Goal: Check status: Check status

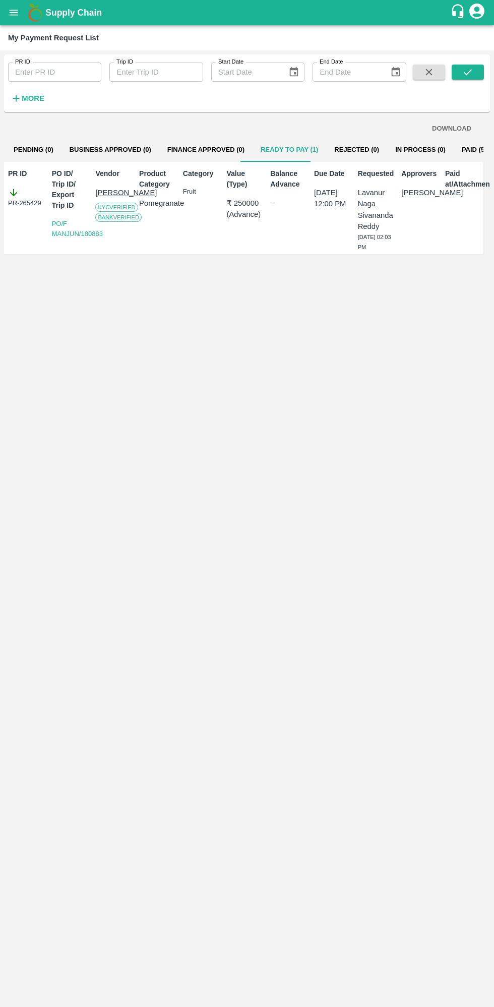
scroll to position [0, 5]
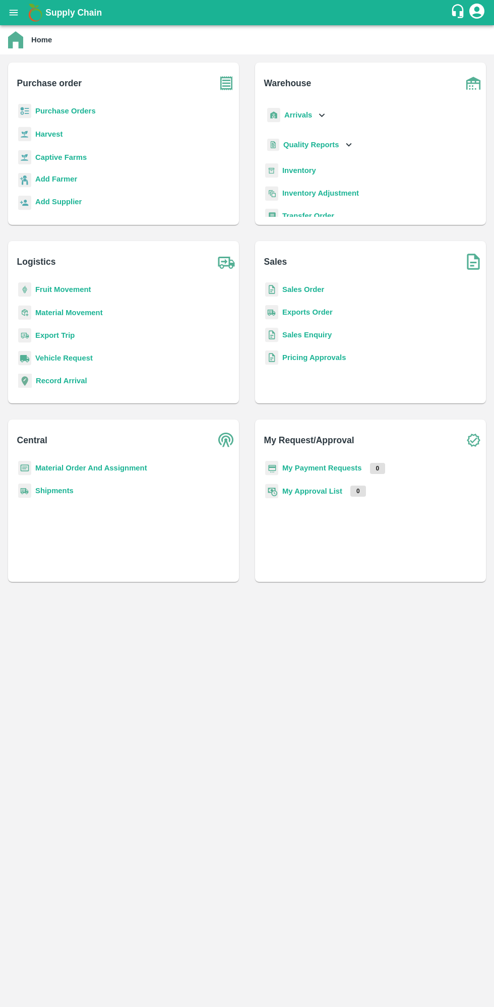
click at [341, 468] on b "My Payment Requests" at bounding box center [322, 468] width 80 height 8
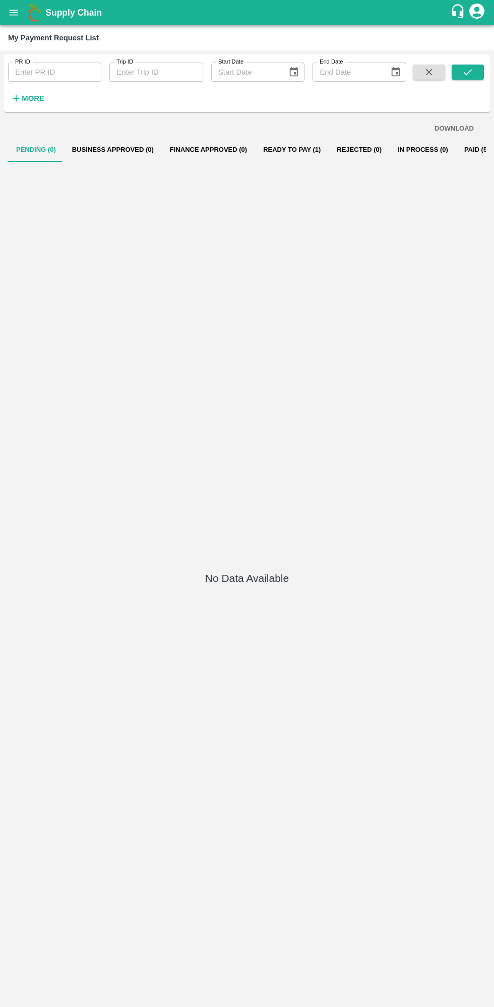
click at [287, 149] on button "Ready To Pay (1)" at bounding box center [292, 150] width 74 height 24
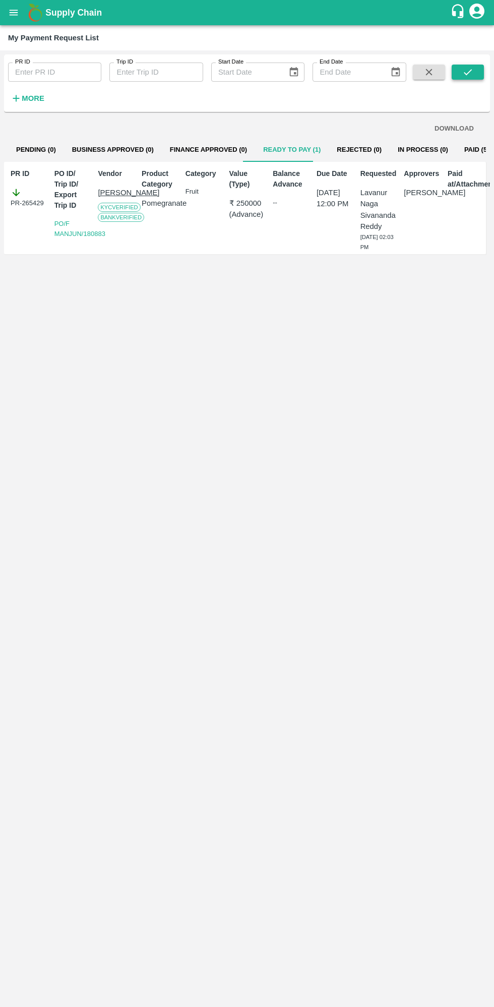
click at [469, 77] on icon "submit" at bounding box center [467, 72] width 11 height 11
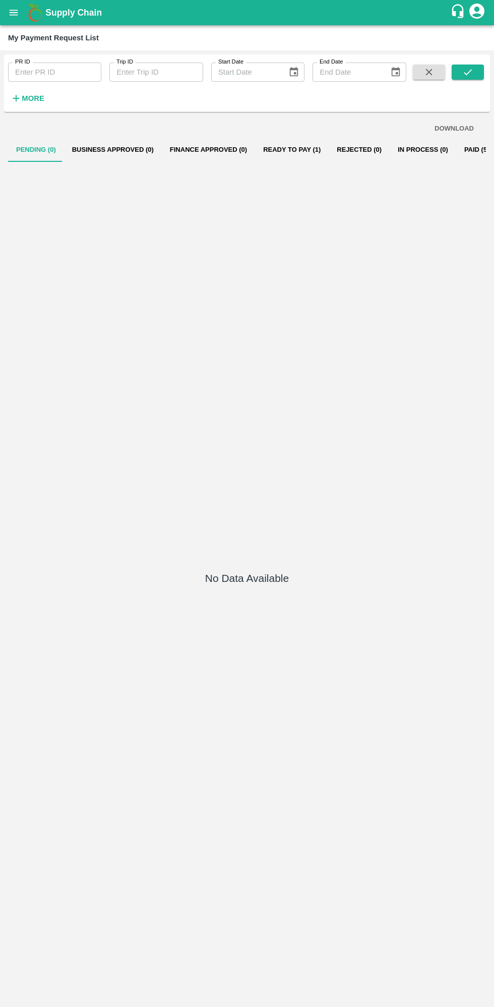
click at [280, 149] on button "Ready To Pay (1)" at bounding box center [292, 150] width 74 height 24
